Goal: Transaction & Acquisition: Purchase product/service

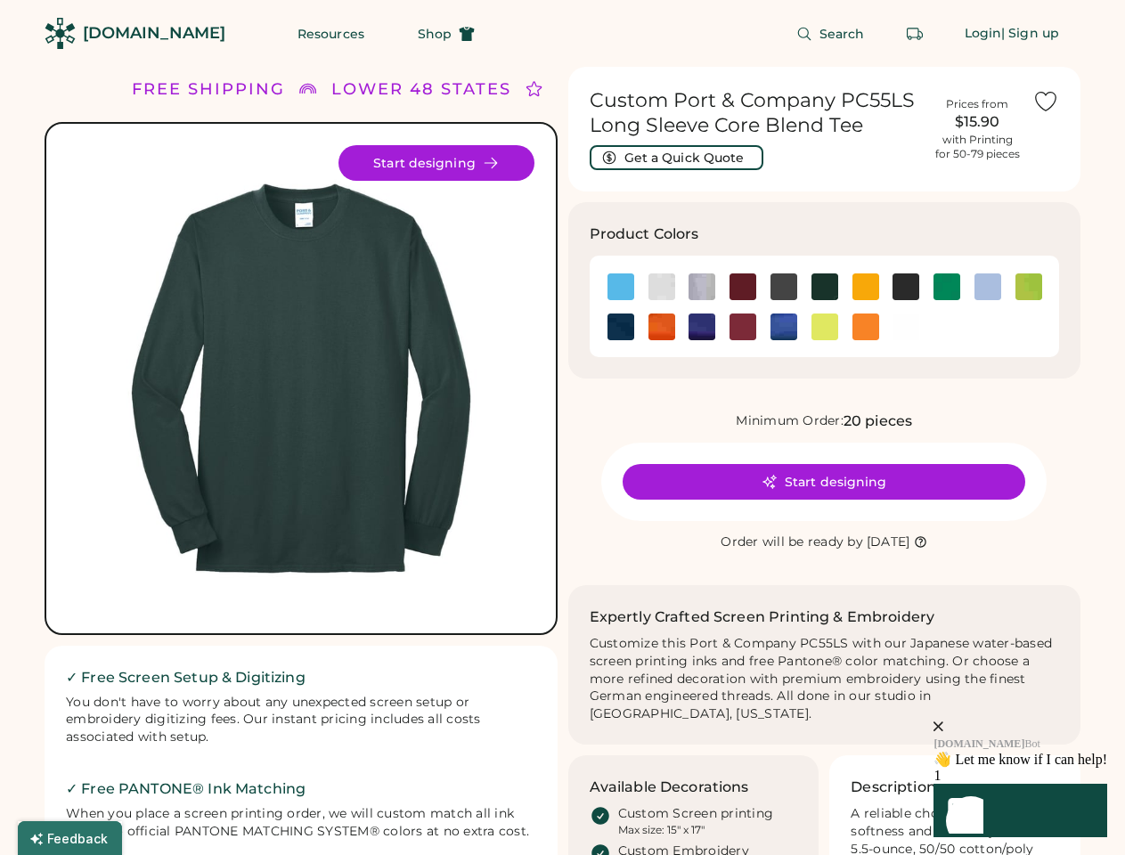
click at [562, 428] on div "FREE SHIPPING LOWER 48 STATES ALL ORDERS FREE SHIPPING LOWER 48 STATES ALL ORDE…" at bounding box center [563, 599] width 1036 height 1064
click at [562, 460] on div "FREE SHIPPING LOWER 48 STATES ALL ORDERS FREE SHIPPING LOWER 48 STATES ALL ORDE…" at bounding box center [563, 599] width 1036 height 1064
click at [301, 460] on img at bounding box center [301, 378] width 467 height 467
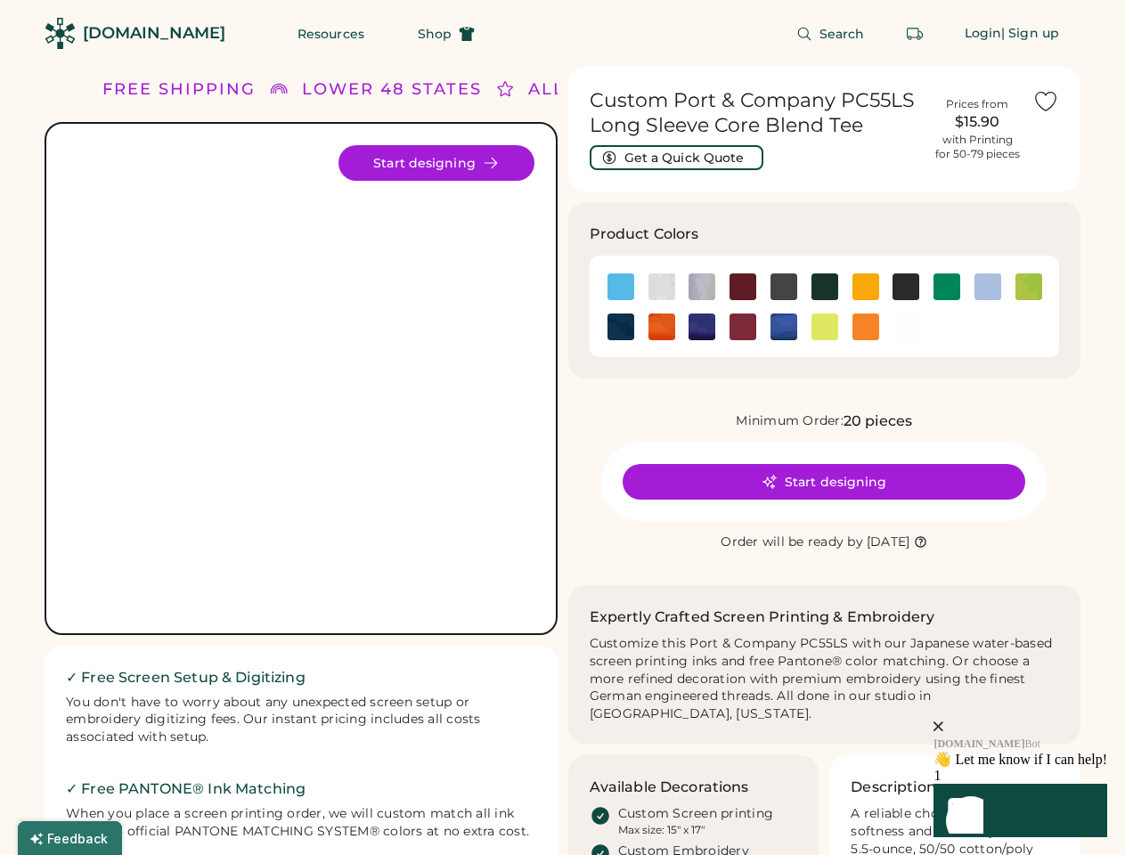
click at [208, 89] on div "FREE SHIPPING" at bounding box center [178, 89] width 153 height 24
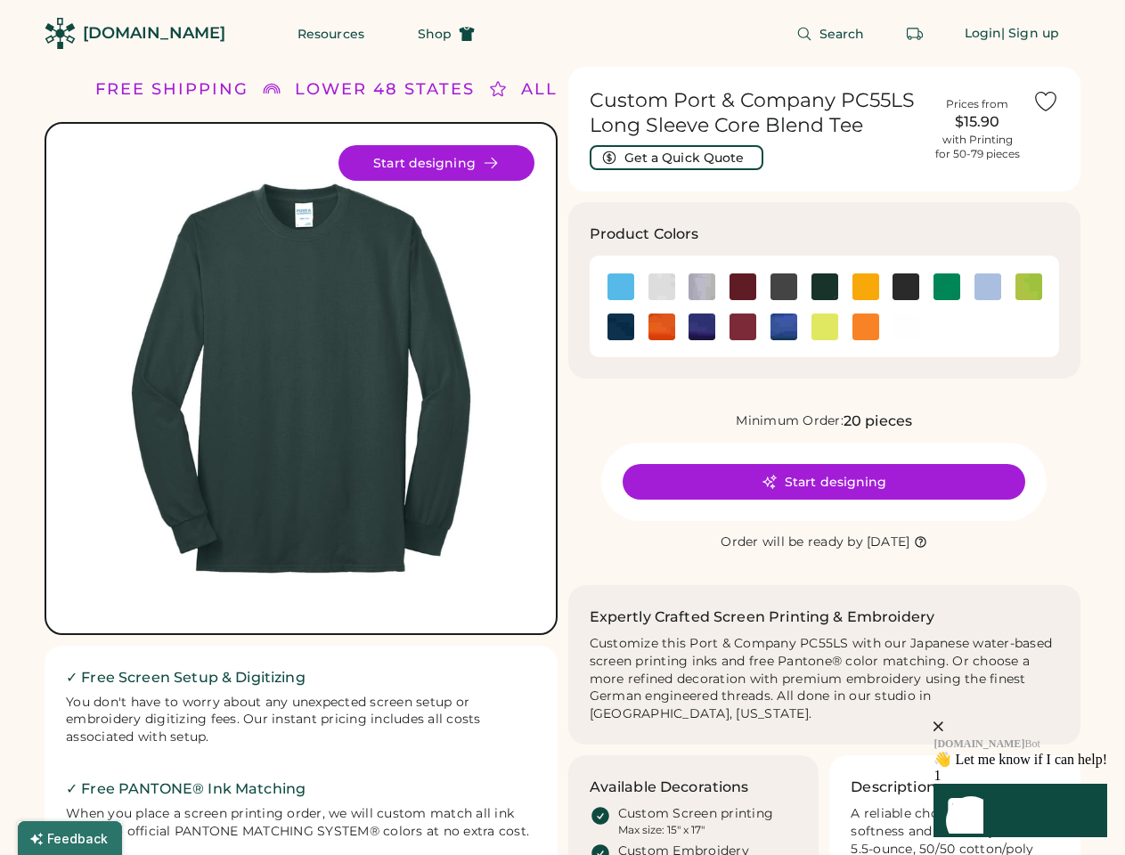
click at [421, 89] on div "LOWER 48 STATES" at bounding box center [385, 89] width 180 height 24
click at [534, 89] on div "ALL ORDERS" at bounding box center [577, 89] width 124 height 24
click at [301, 379] on img at bounding box center [301, 378] width 467 height 467
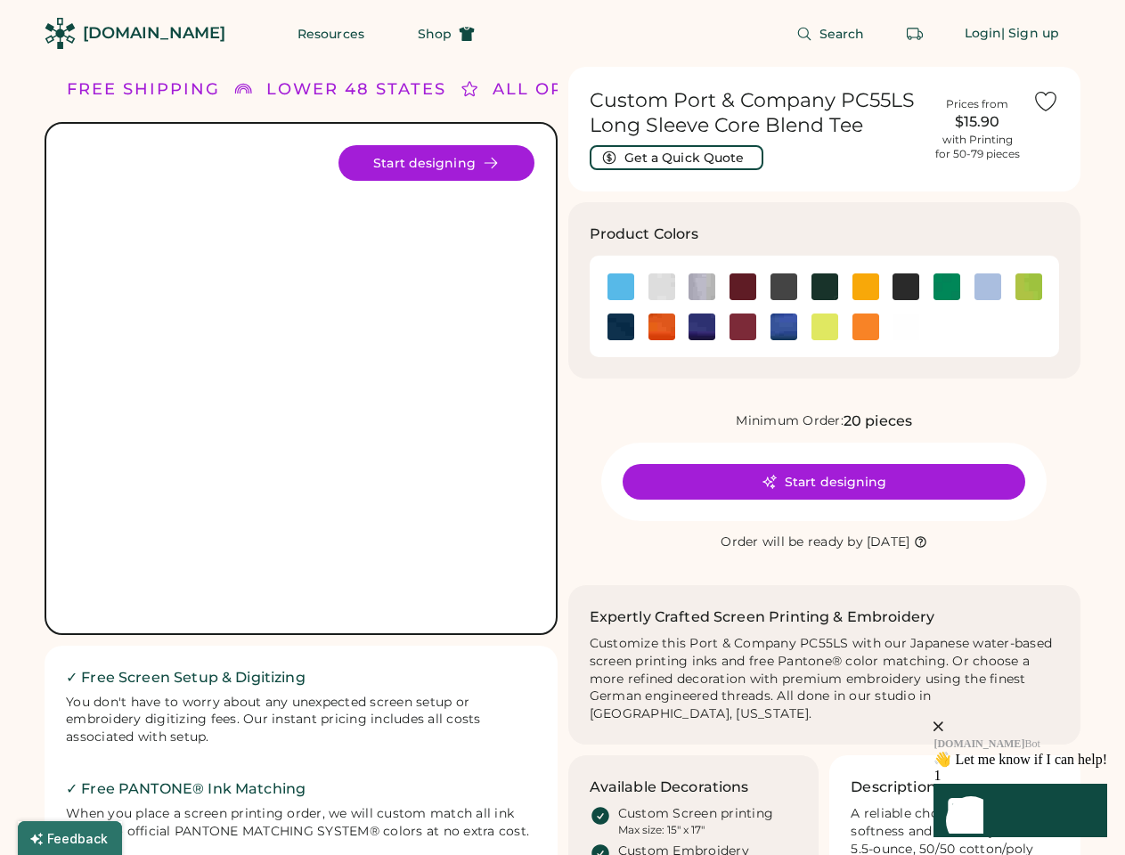
click at [301, 379] on img at bounding box center [301, 378] width 467 height 467
